Goal: Task Accomplishment & Management: Manage account settings

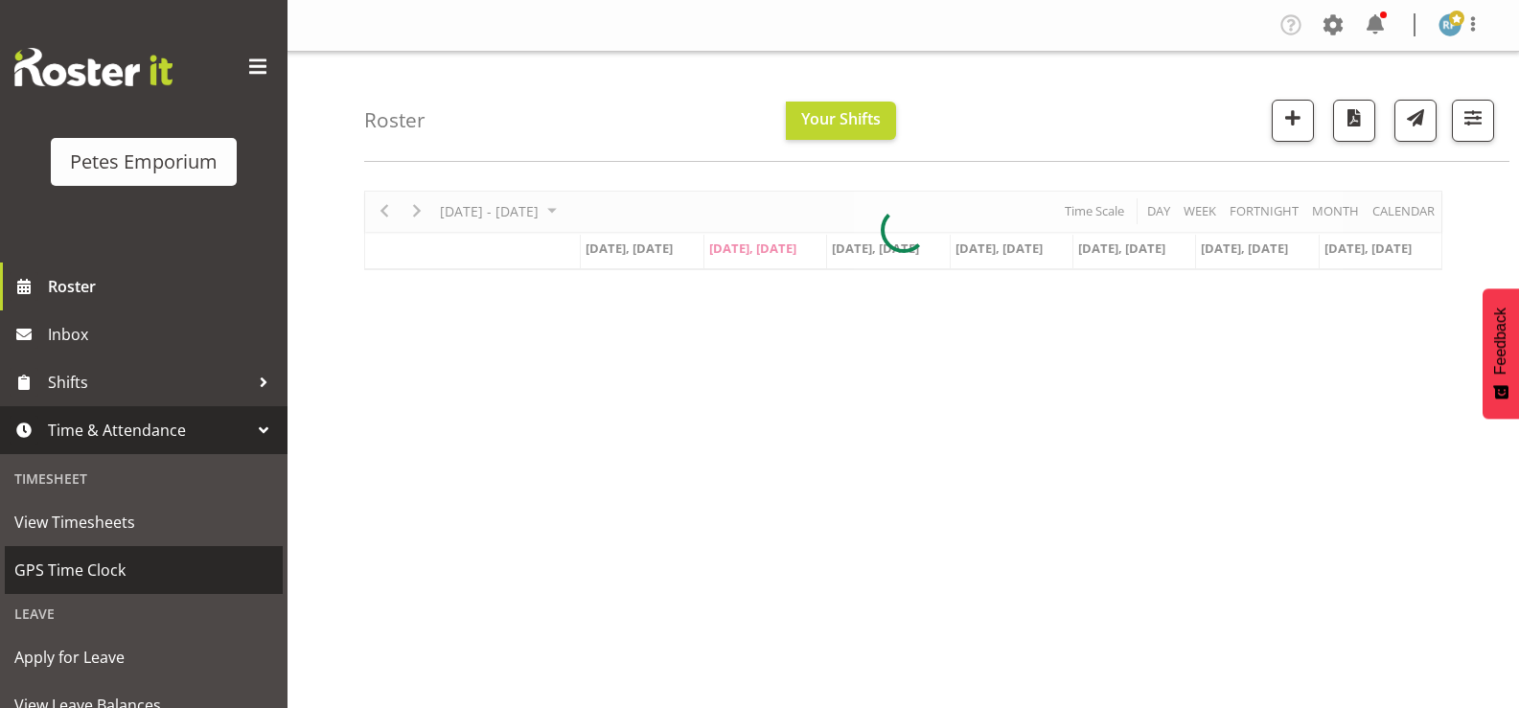
click at [113, 578] on span "GPS Time Clock" at bounding box center [143, 570] width 259 height 29
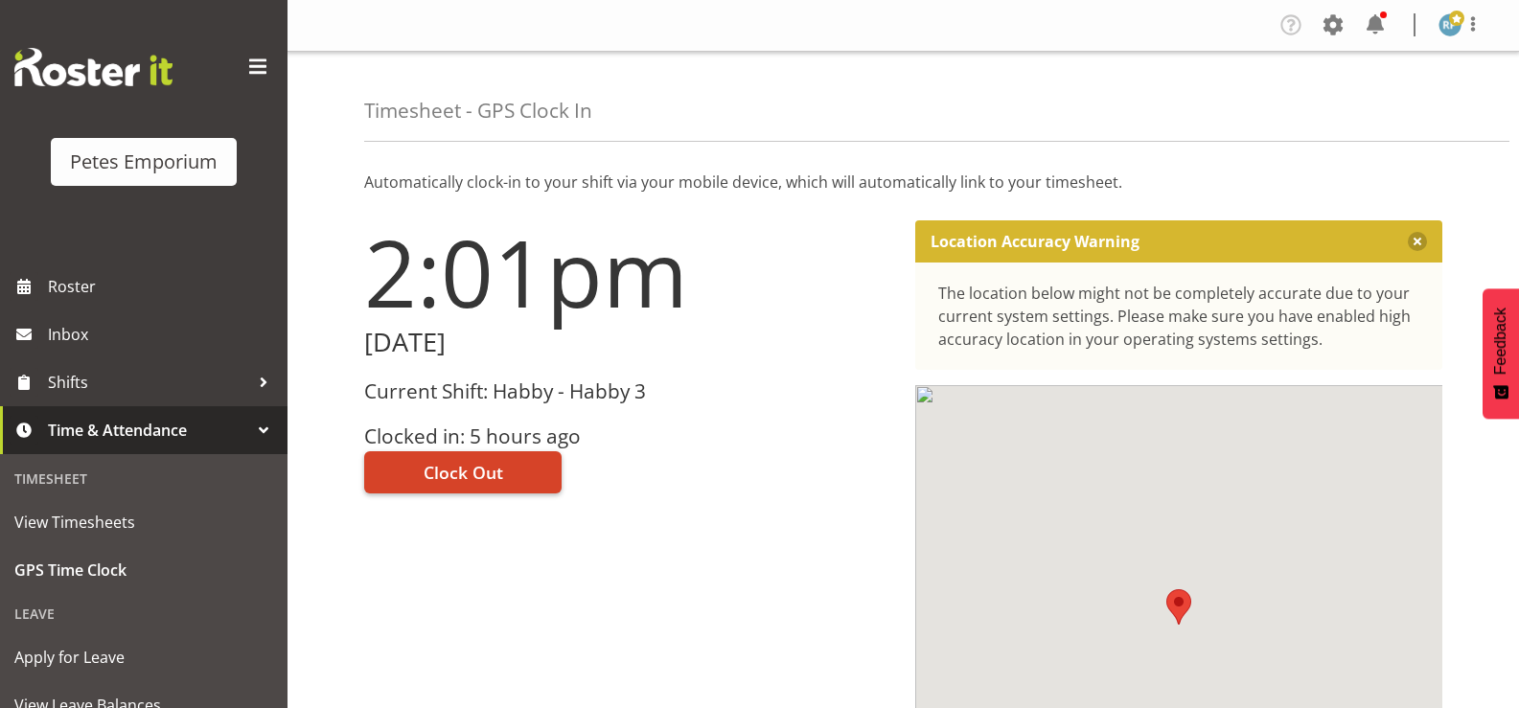
click at [515, 477] on button "Clock Out" at bounding box center [462, 472] width 197 height 42
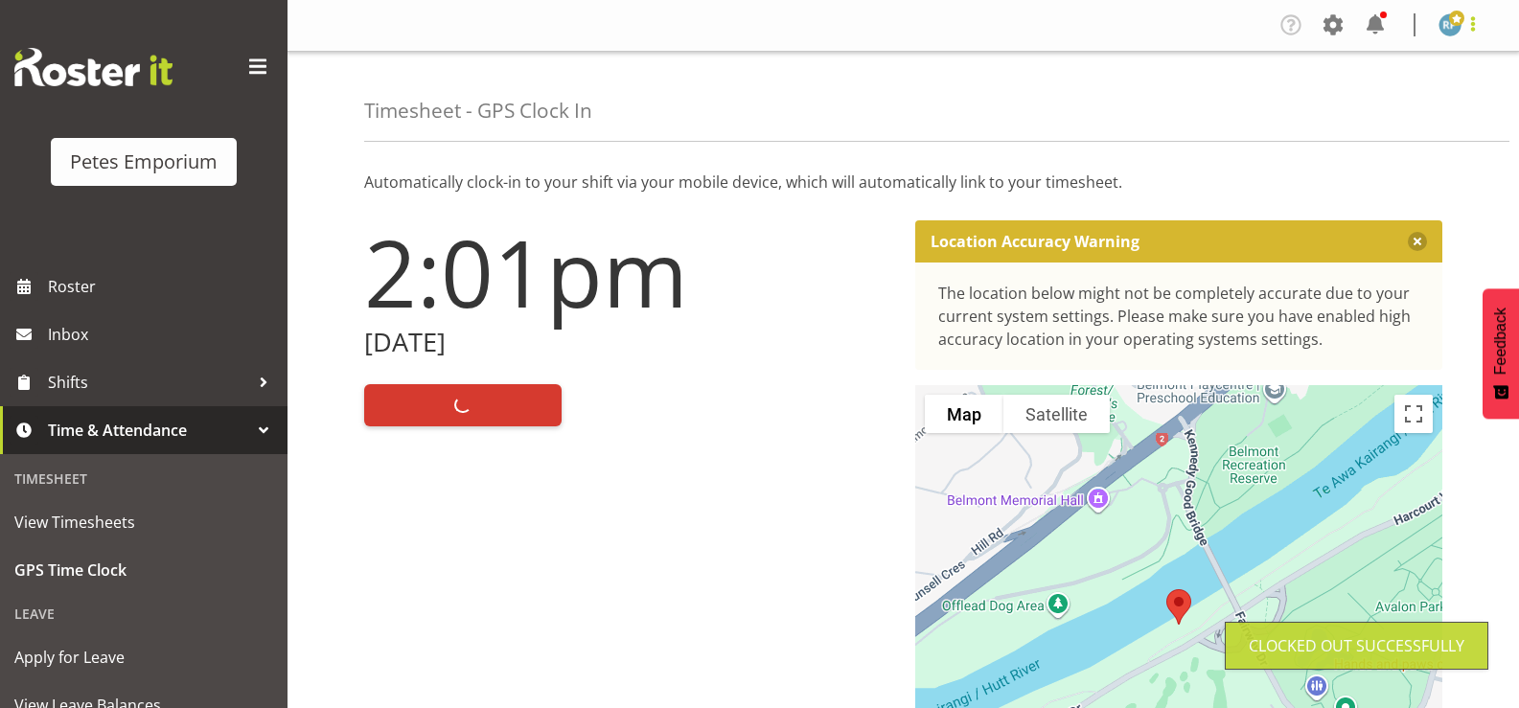
click at [1480, 24] on span at bounding box center [1472, 23] width 23 height 23
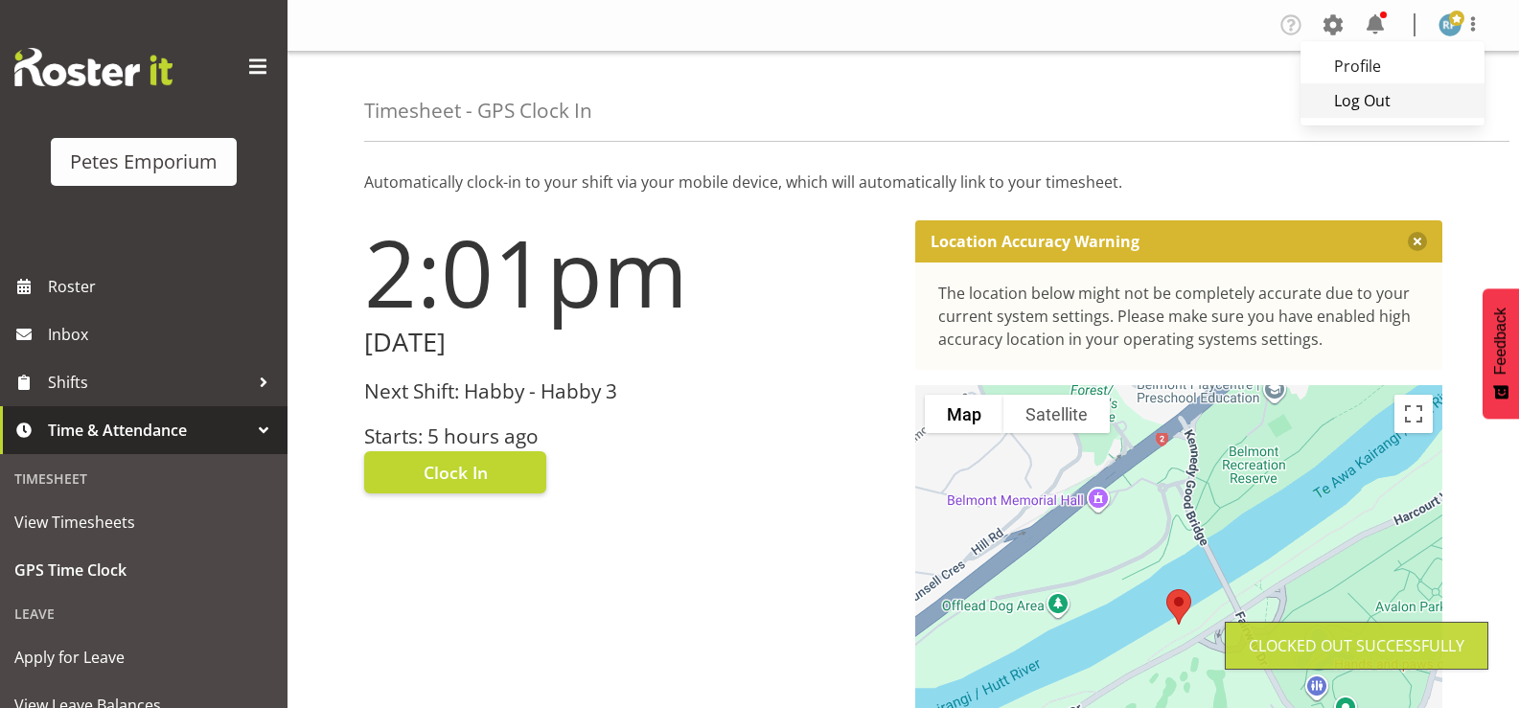
click at [1384, 104] on link "Log Out" at bounding box center [1392, 100] width 184 height 34
